Goal: Navigation & Orientation: Find specific page/section

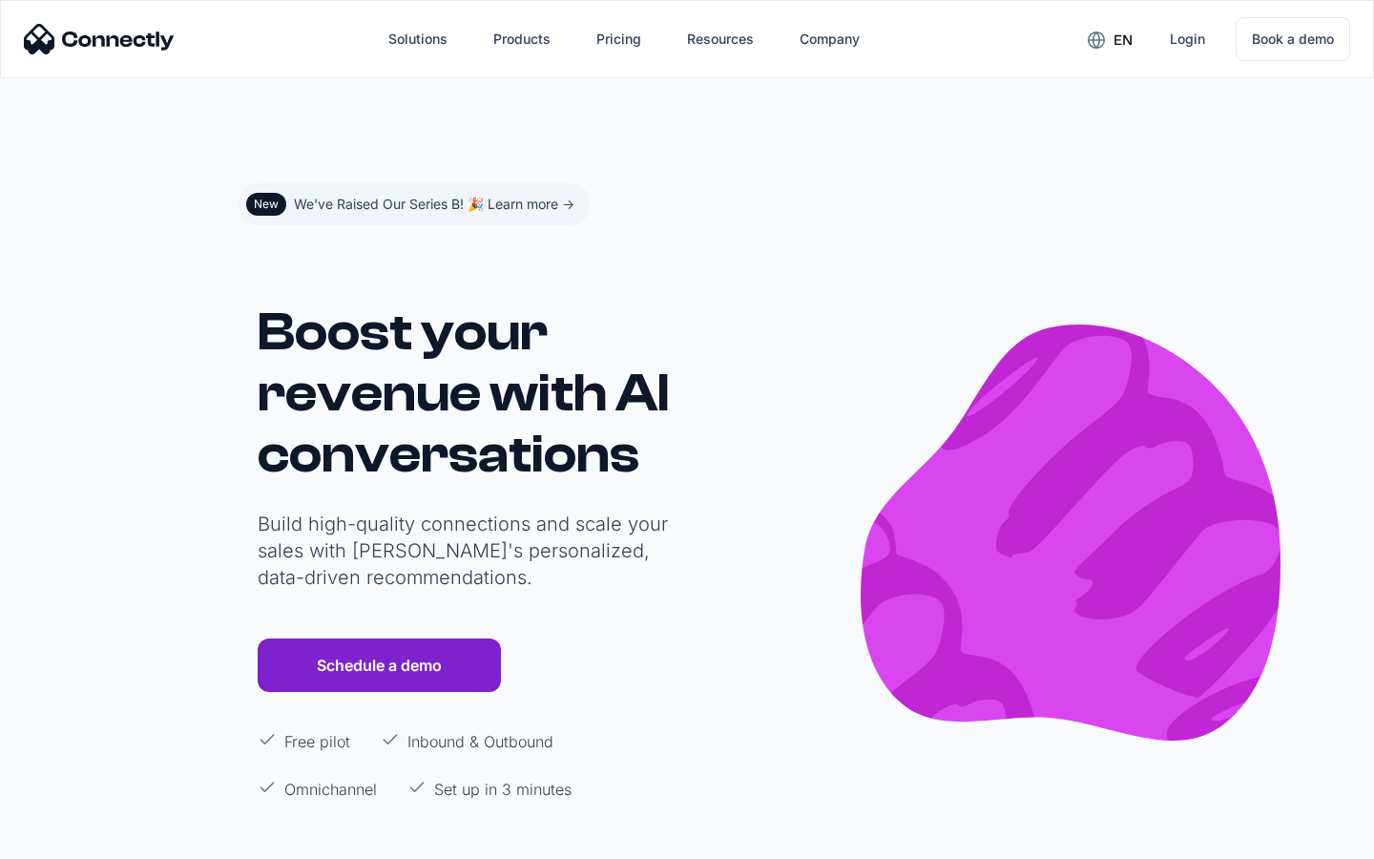
scroll to position [11431, 0]
